Goal: Information Seeking & Learning: Learn about a topic

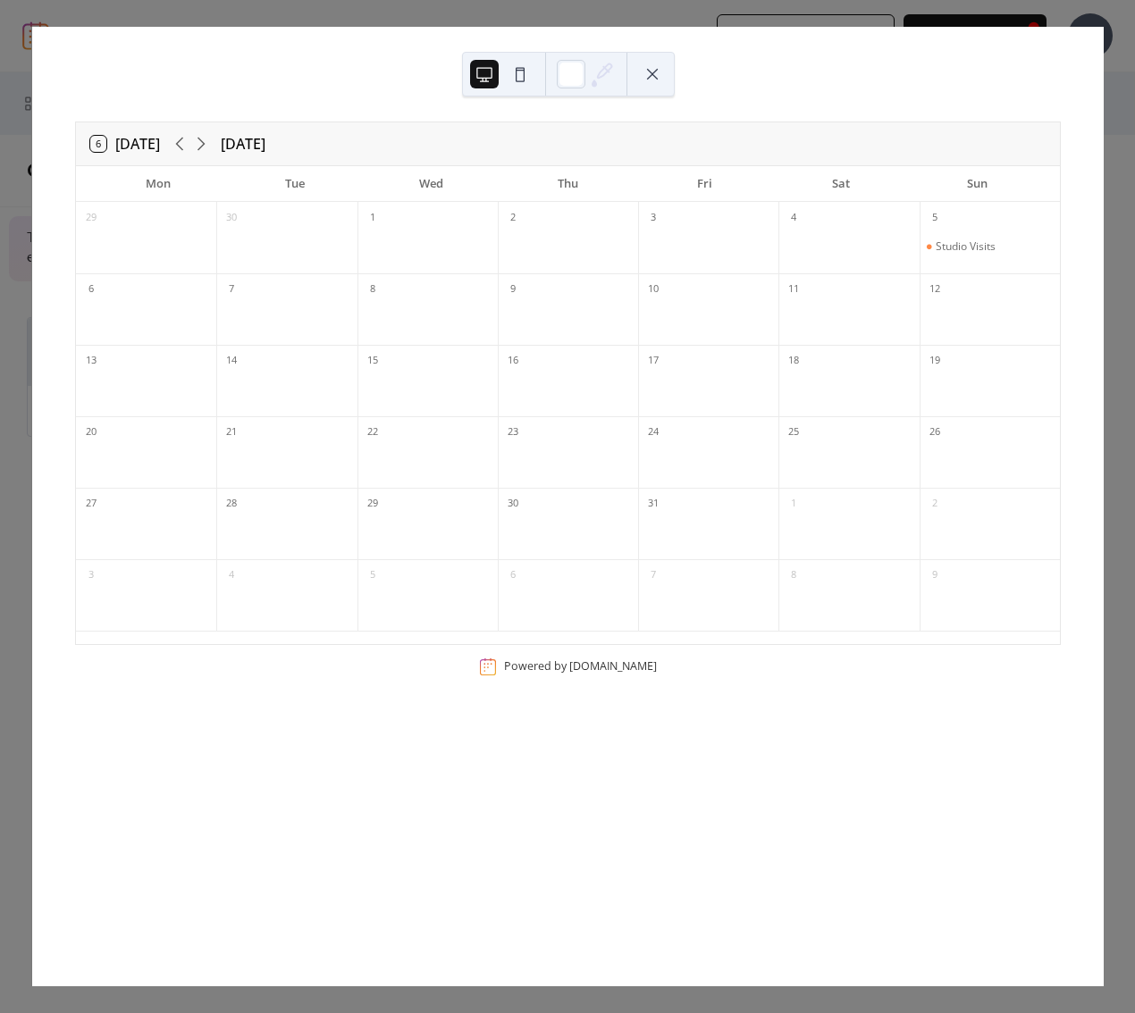
click at [86, 60] on div "6 [DATE] [DATE] Mon Tue Wed Thu Fri Sat Sun 29 30 1 2 3 4 5 Studio Visits 6 7 8…" at bounding box center [568, 507] width 1072 height 960
click at [654, 78] on button at bounding box center [652, 74] width 29 height 29
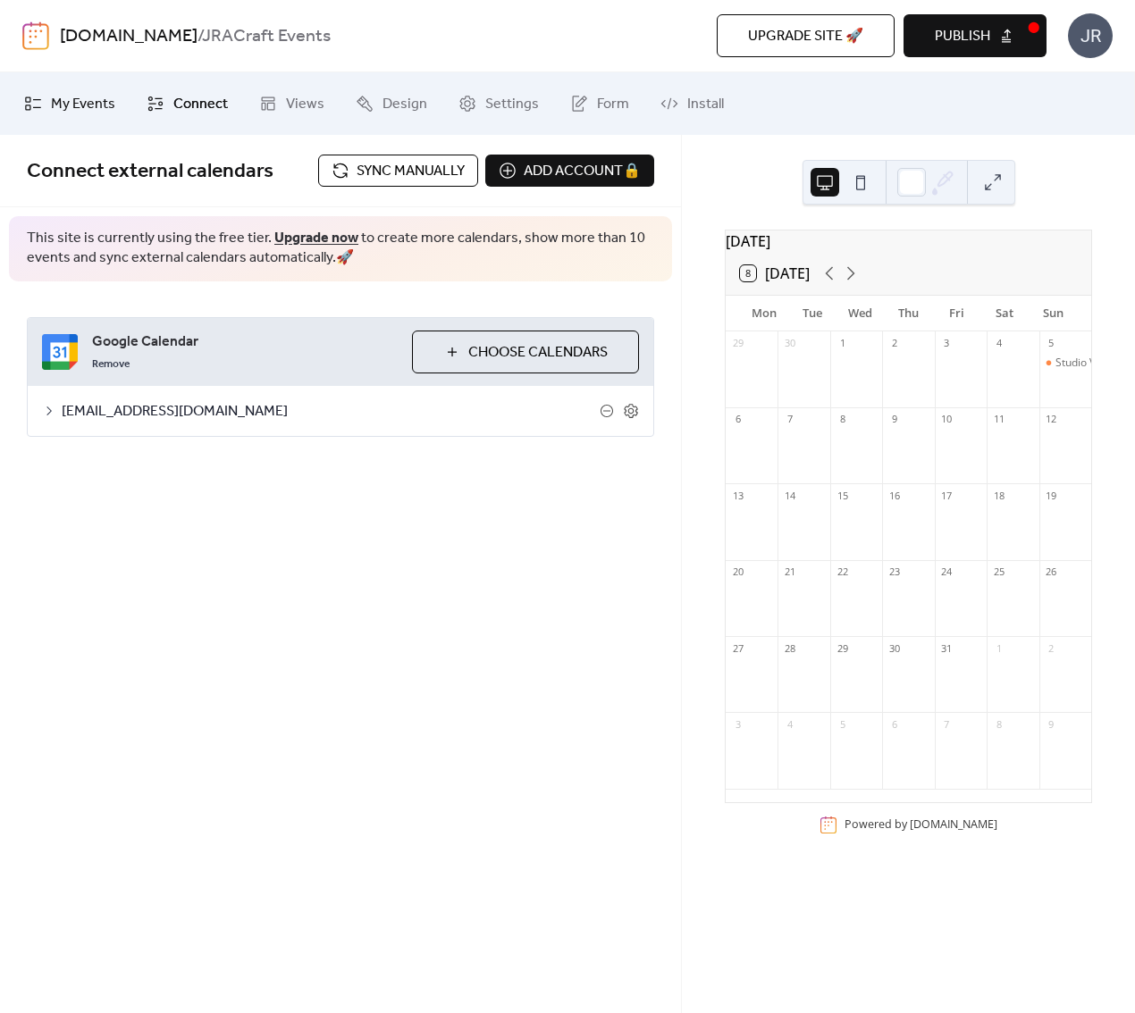
click at [73, 105] on span "My Events" at bounding box center [83, 104] width 64 height 21
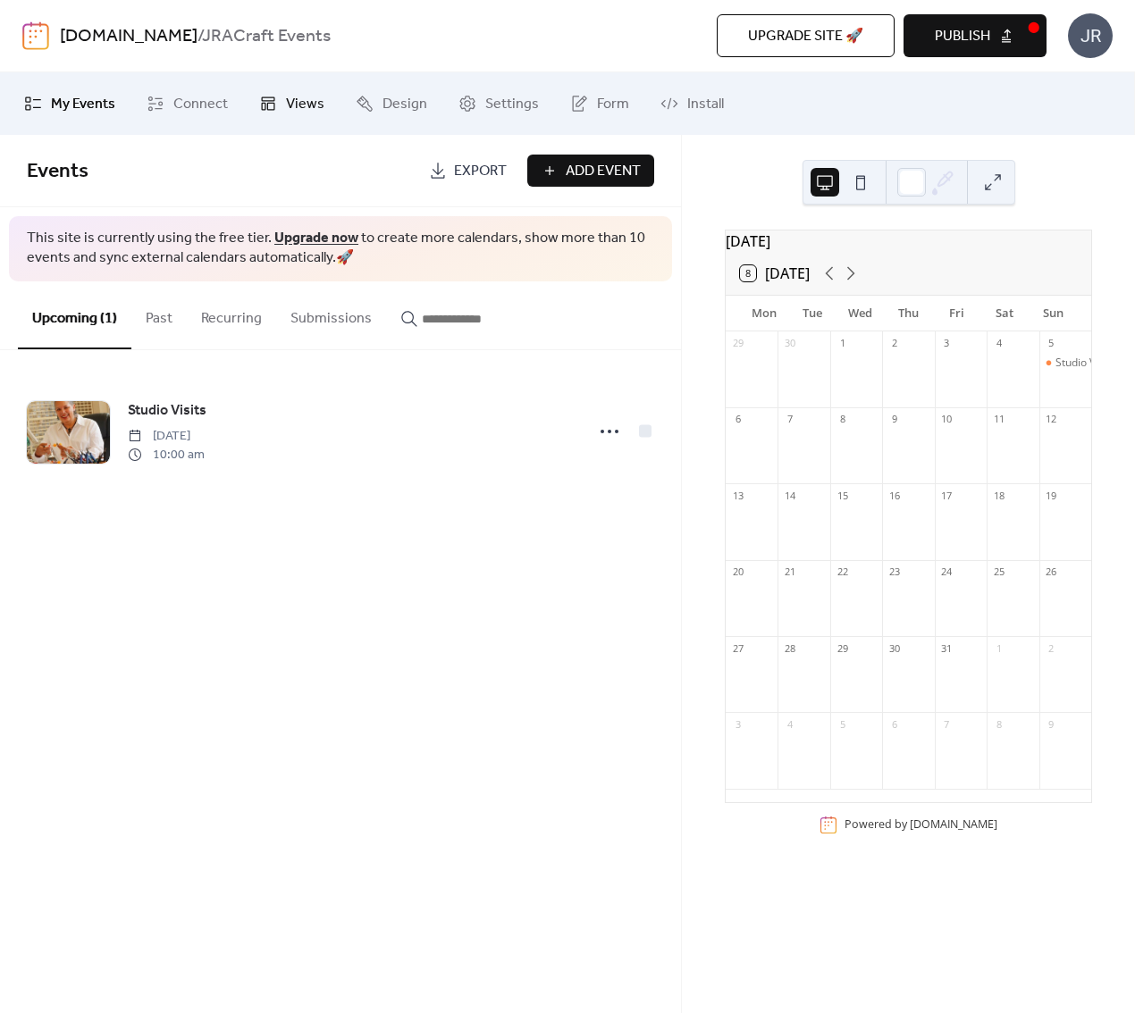
click at [290, 94] on span "Views" at bounding box center [305, 104] width 38 height 21
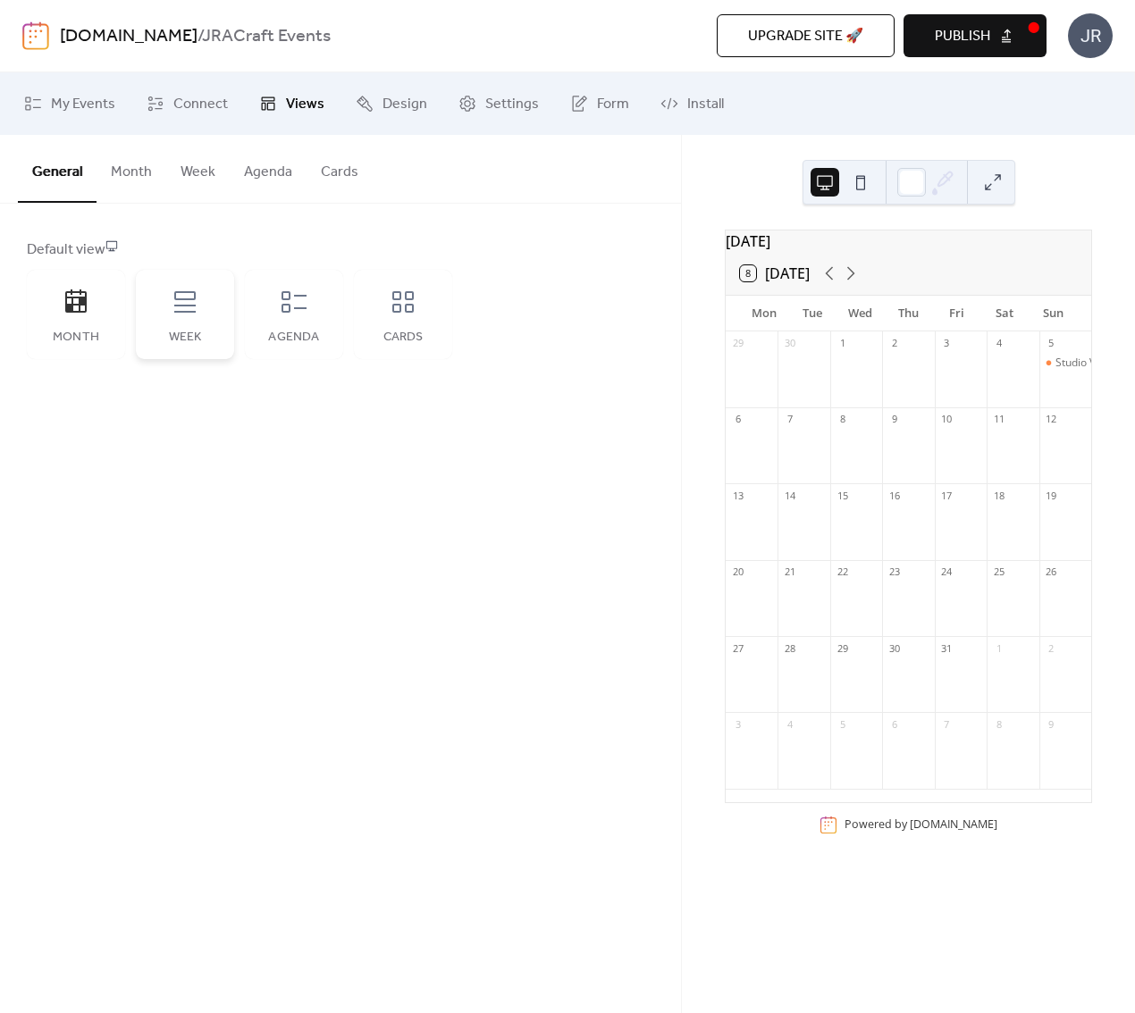
click at [180, 316] on div "Week" at bounding box center [185, 314] width 98 height 89
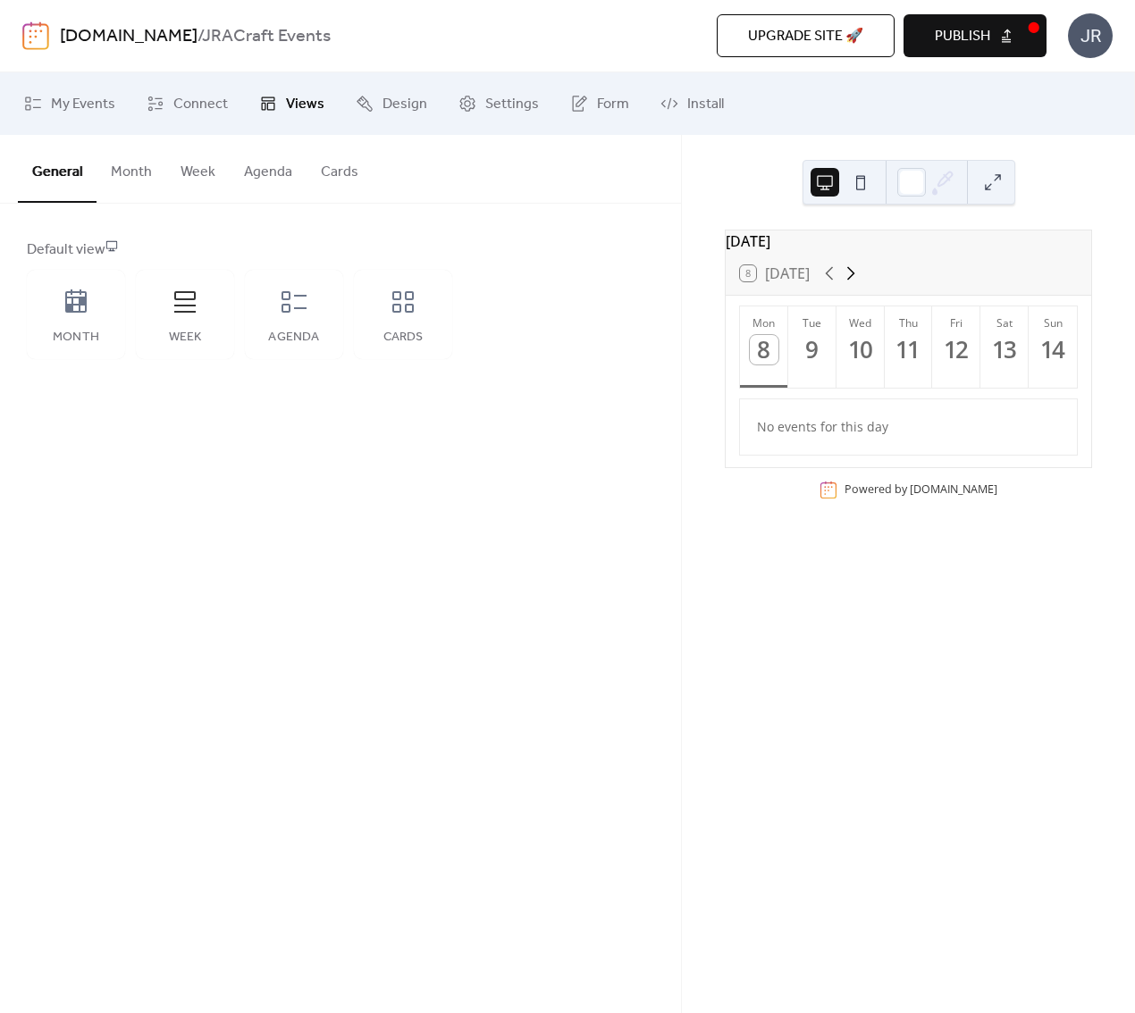
click at [855, 284] on icon at bounding box center [850, 273] width 21 height 21
click at [828, 282] on icon at bounding box center [829, 273] width 21 height 21
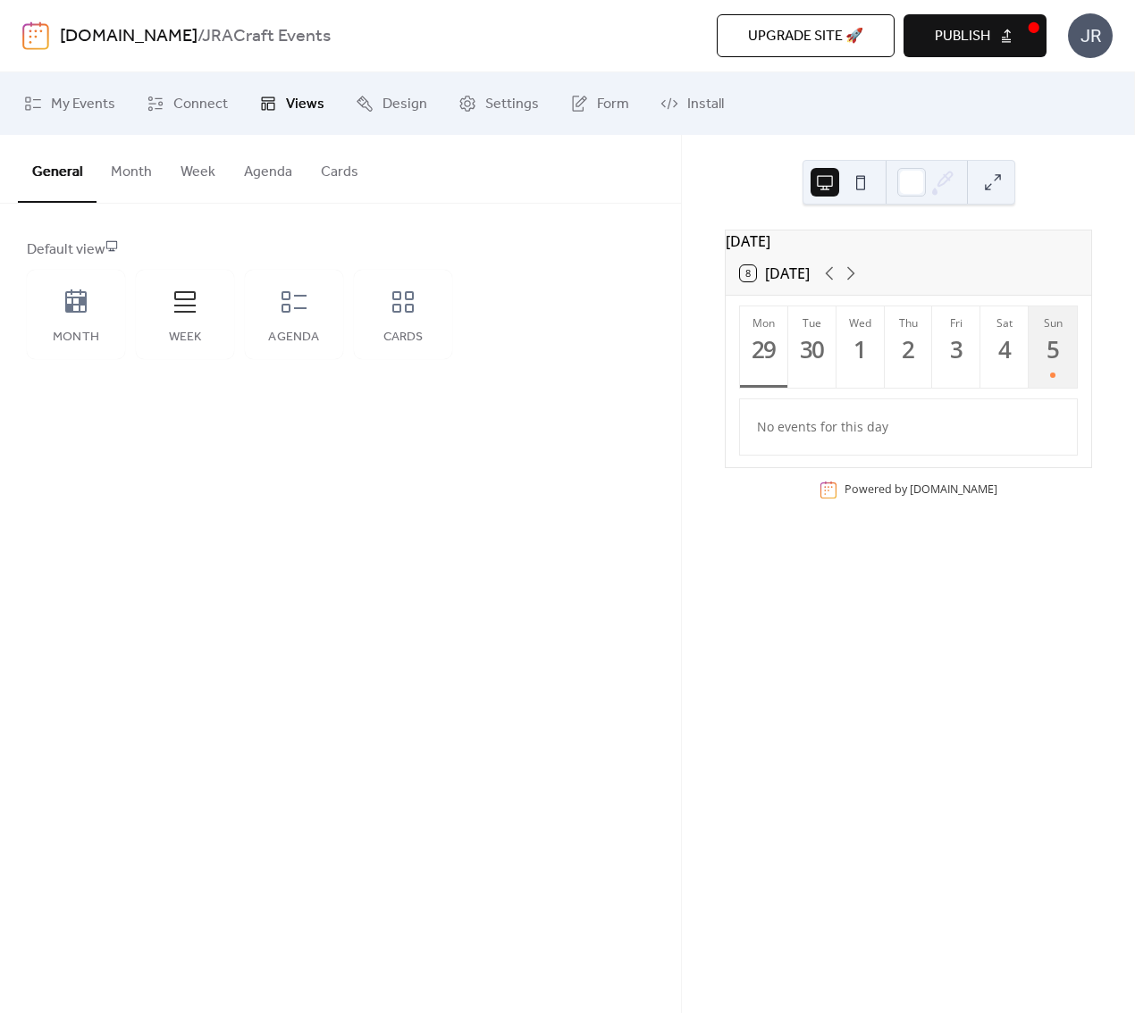
click at [1036, 331] on div "Sun" at bounding box center [1053, 322] width 38 height 15
click at [292, 308] on icon at bounding box center [294, 302] width 29 height 29
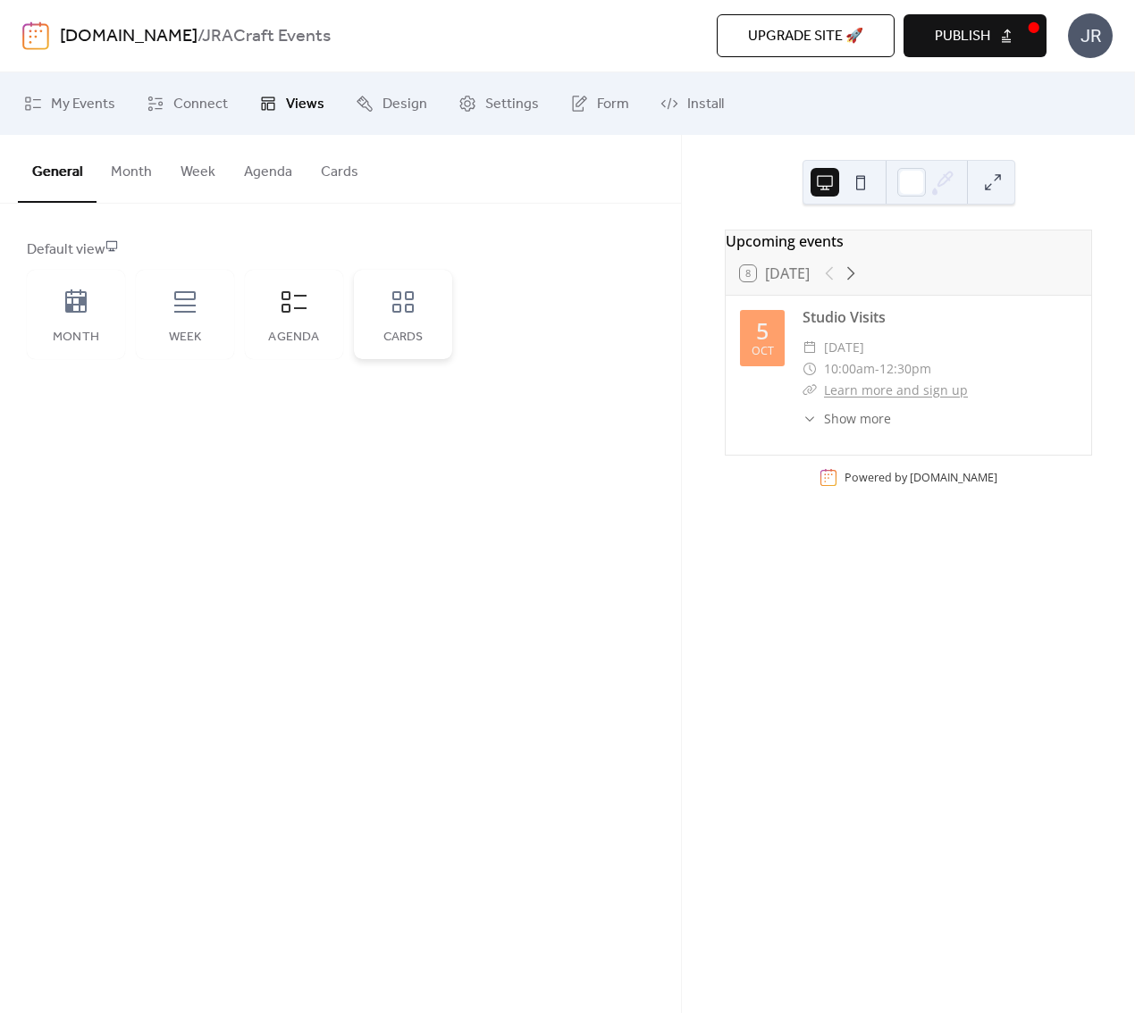
click at [412, 312] on icon at bounding box center [402, 301] width 21 height 21
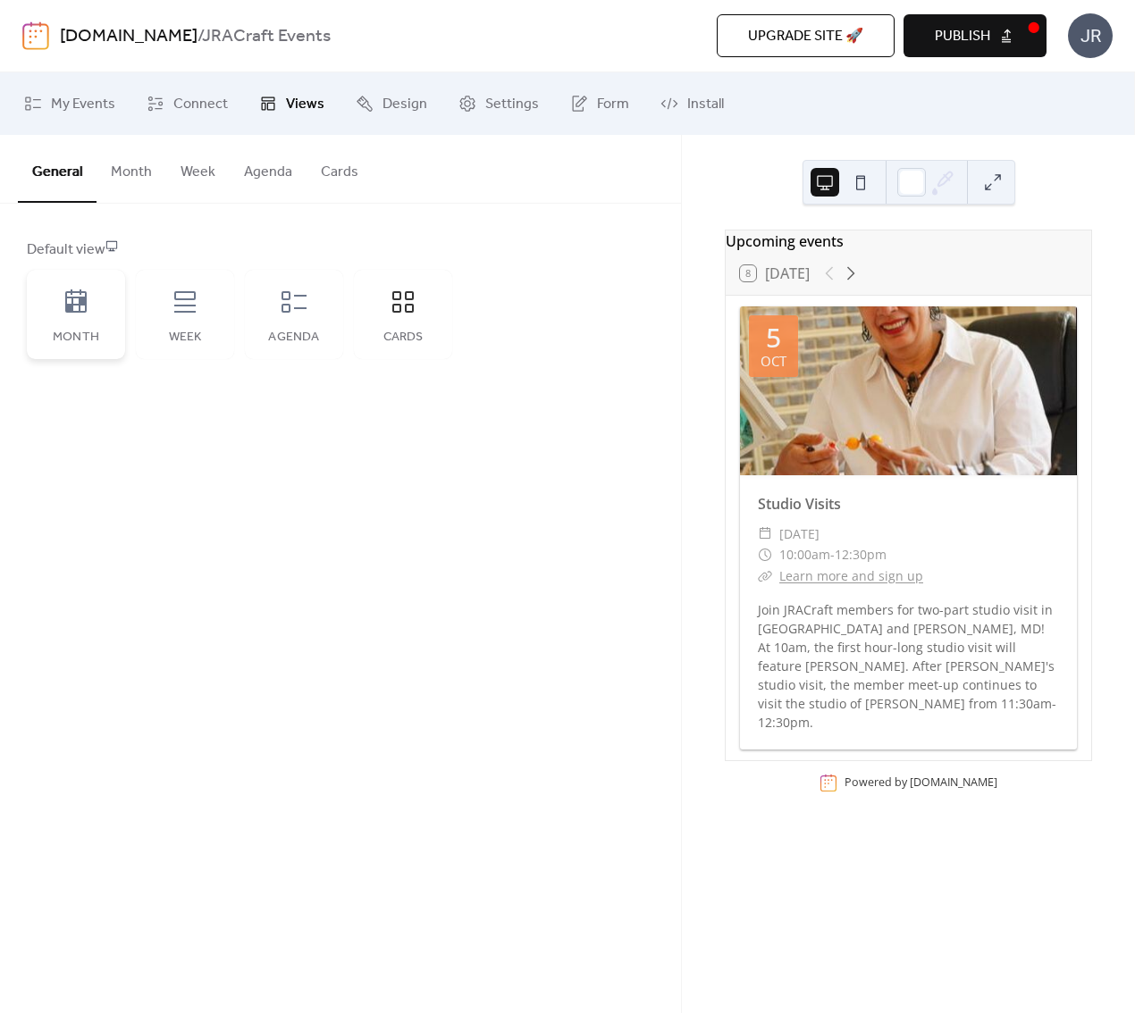
click at [77, 297] on icon at bounding box center [75, 301] width 21 height 23
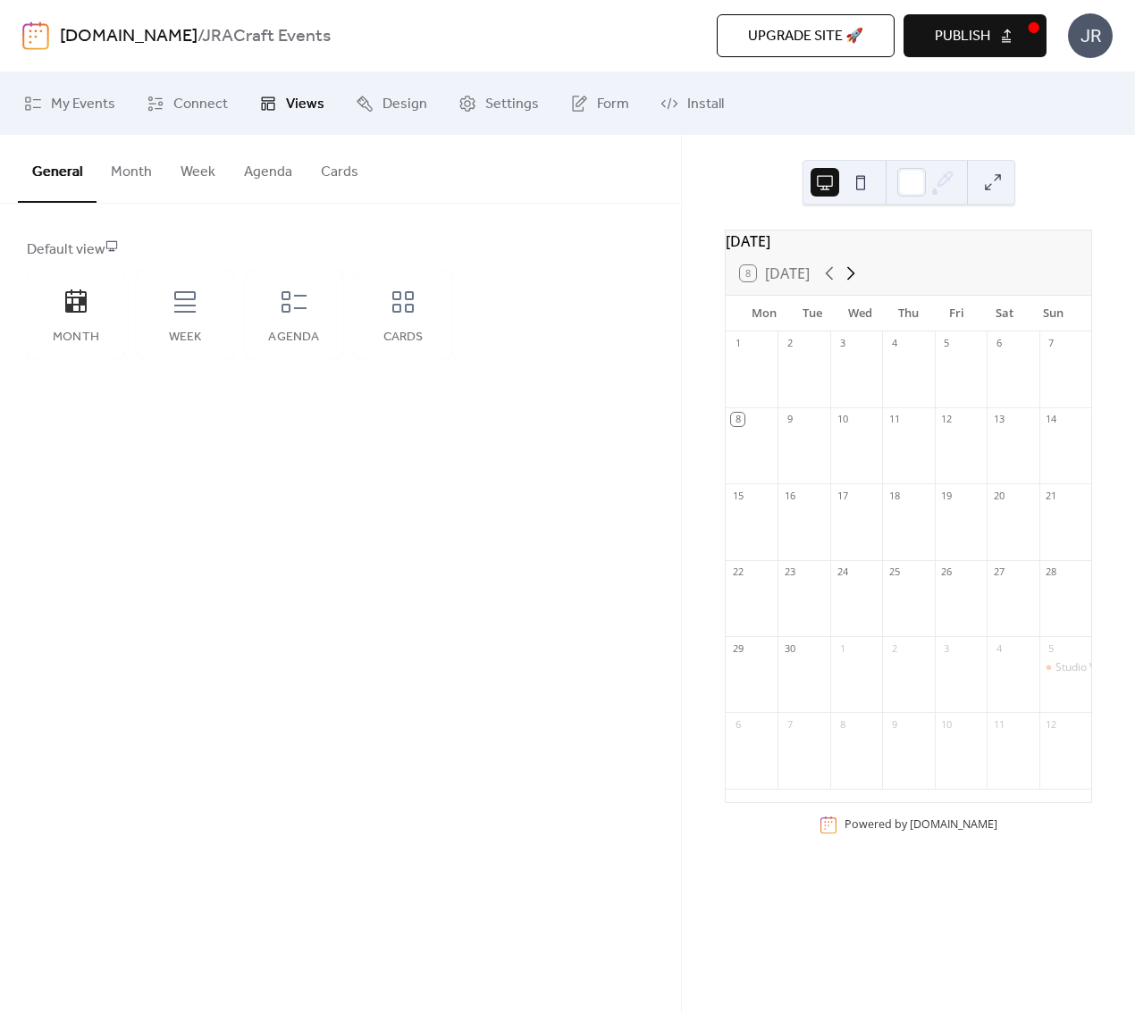
click at [859, 281] on icon at bounding box center [850, 273] width 21 height 21
click at [1055, 366] on div "Studio Visits" at bounding box center [1085, 363] width 60 height 15
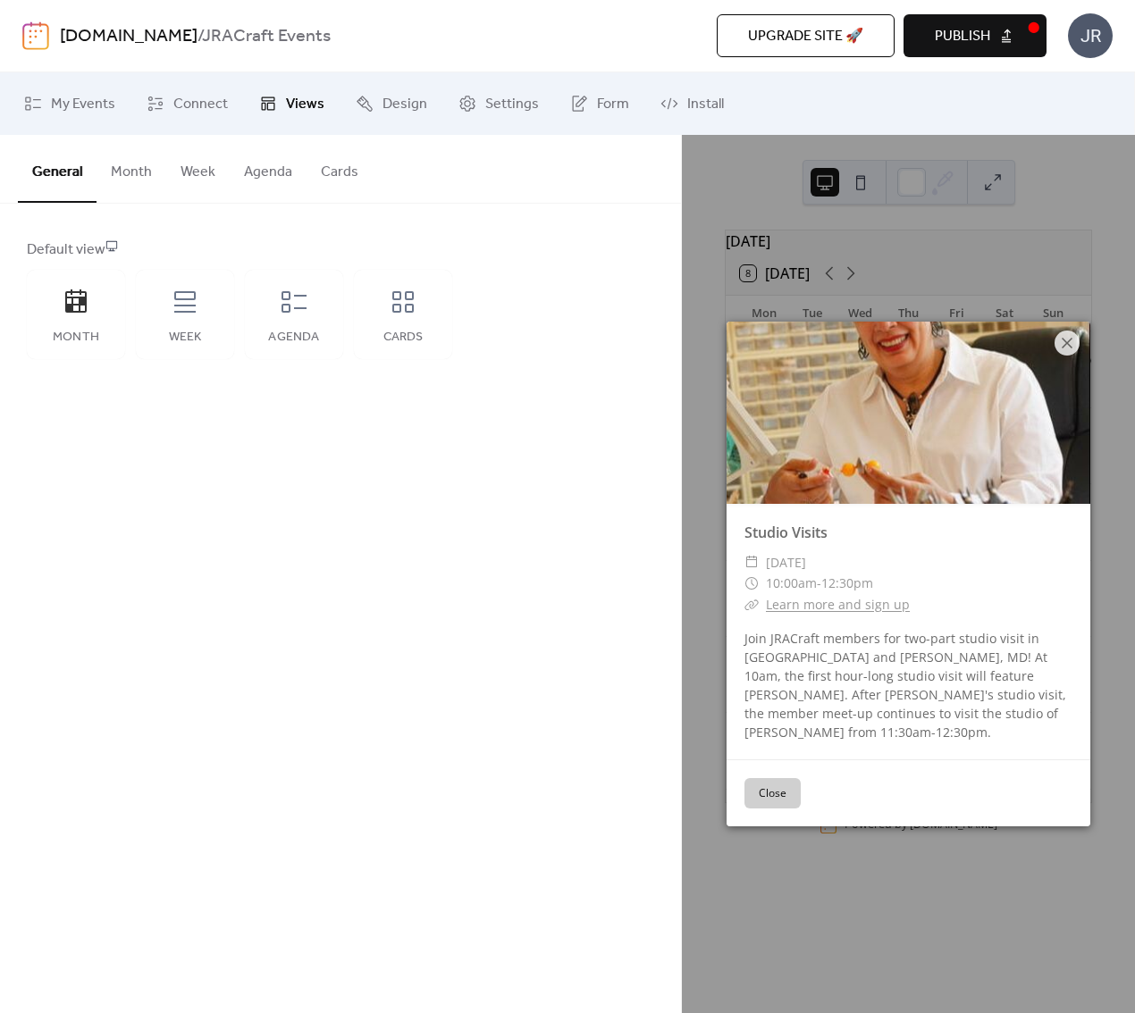
click at [809, 605] on link "Learn more and sign up" at bounding box center [838, 604] width 144 height 17
